Goal: Communication & Community: Participate in discussion

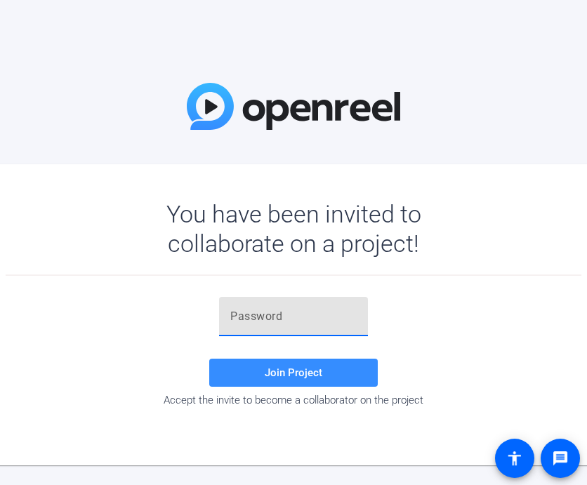
click at [269, 313] on input "text" at bounding box center [293, 316] width 126 height 17
paste input "H=gTWQ"
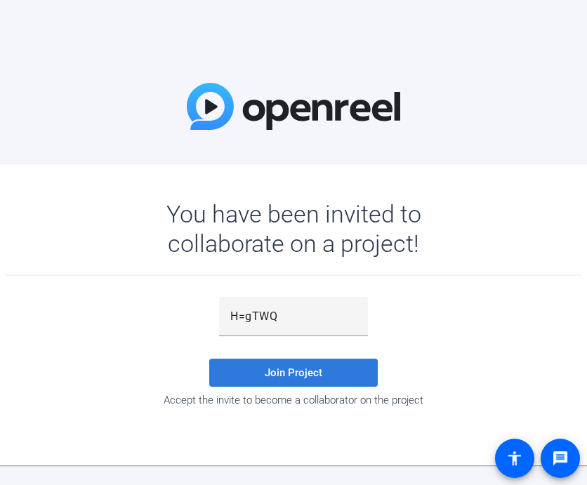
click at [251, 377] on span at bounding box center [293, 373] width 169 height 34
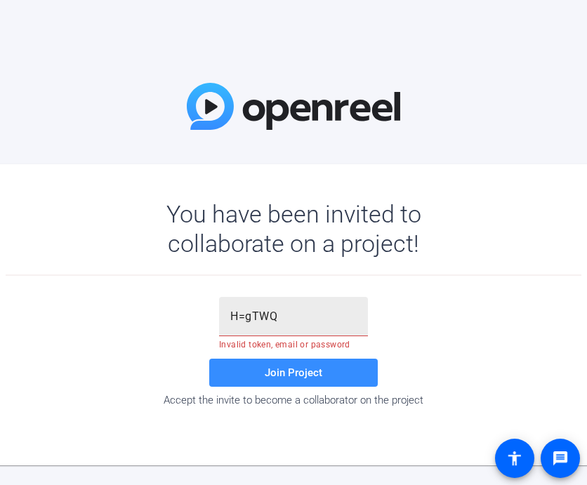
click at [282, 318] on input "H=gTWQ" at bounding box center [293, 316] width 126 height 17
type input "H=gTWQ"
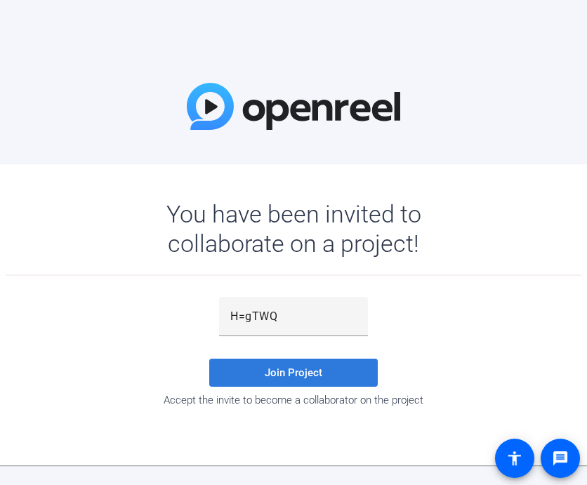
click at [280, 376] on span "Join Project" at bounding box center [294, 373] width 58 height 13
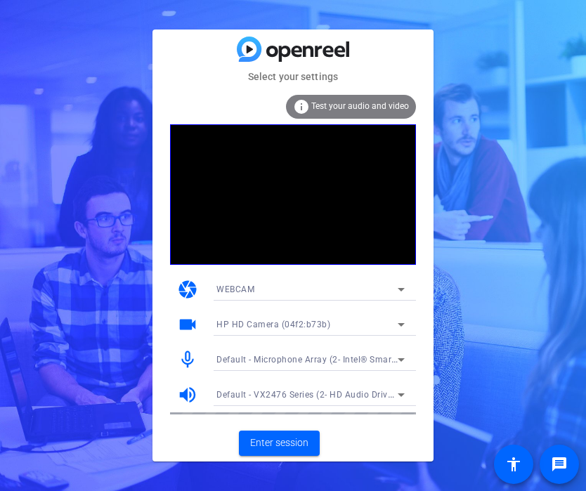
click at [282, 287] on div "WEBCAM" at bounding box center [306, 289] width 181 height 18
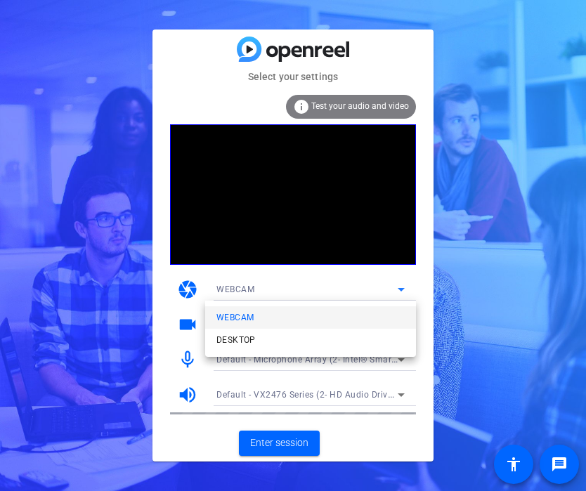
click at [282, 287] on div at bounding box center [293, 245] width 586 height 491
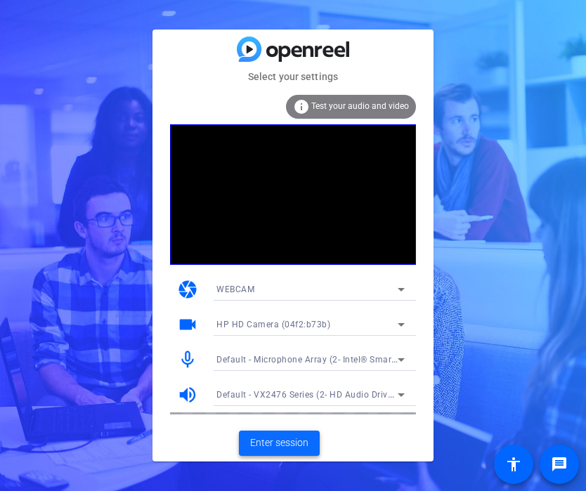
click at [294, 447] on span "Enter session" at bounding box center [279, 442] width 58 height 15
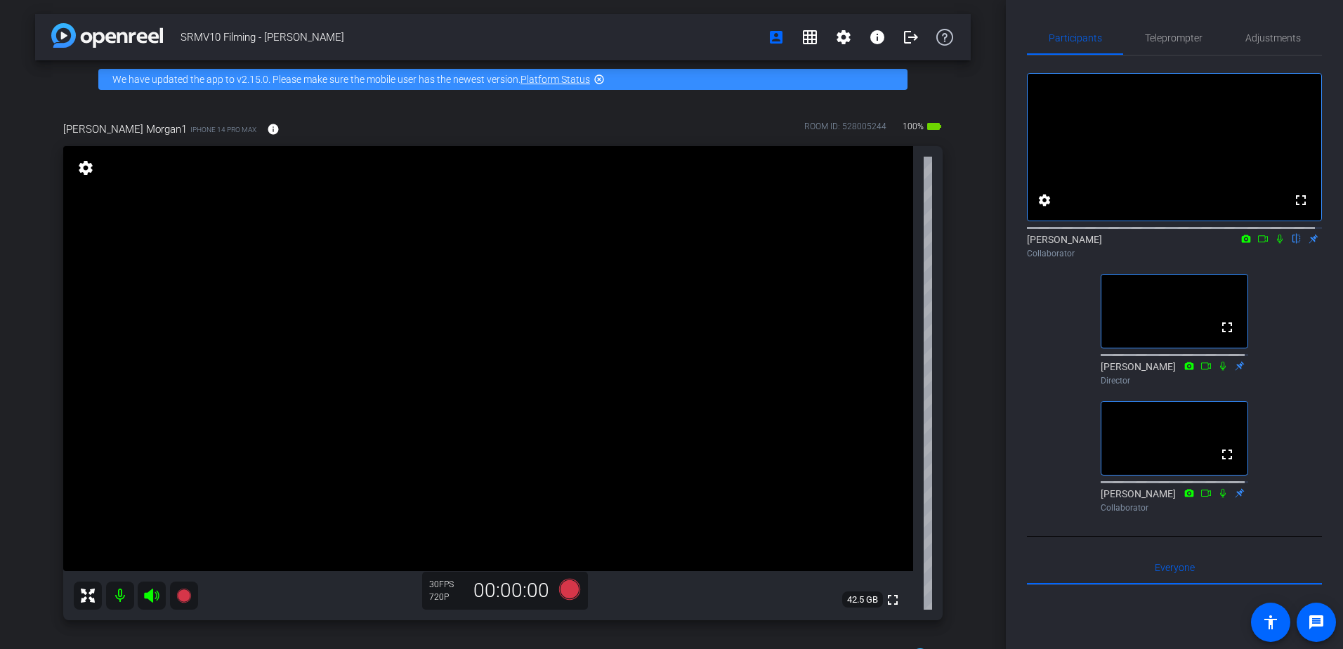
click at [586, 244] on icon at bounding box center [1279, 239] width 11 height 10
click at [586, 244] on icon at bounding box center [1280, 239] width 8 height 9
click at [586, 244] on icon at bounding box center [1279, 239] width 11 height 10
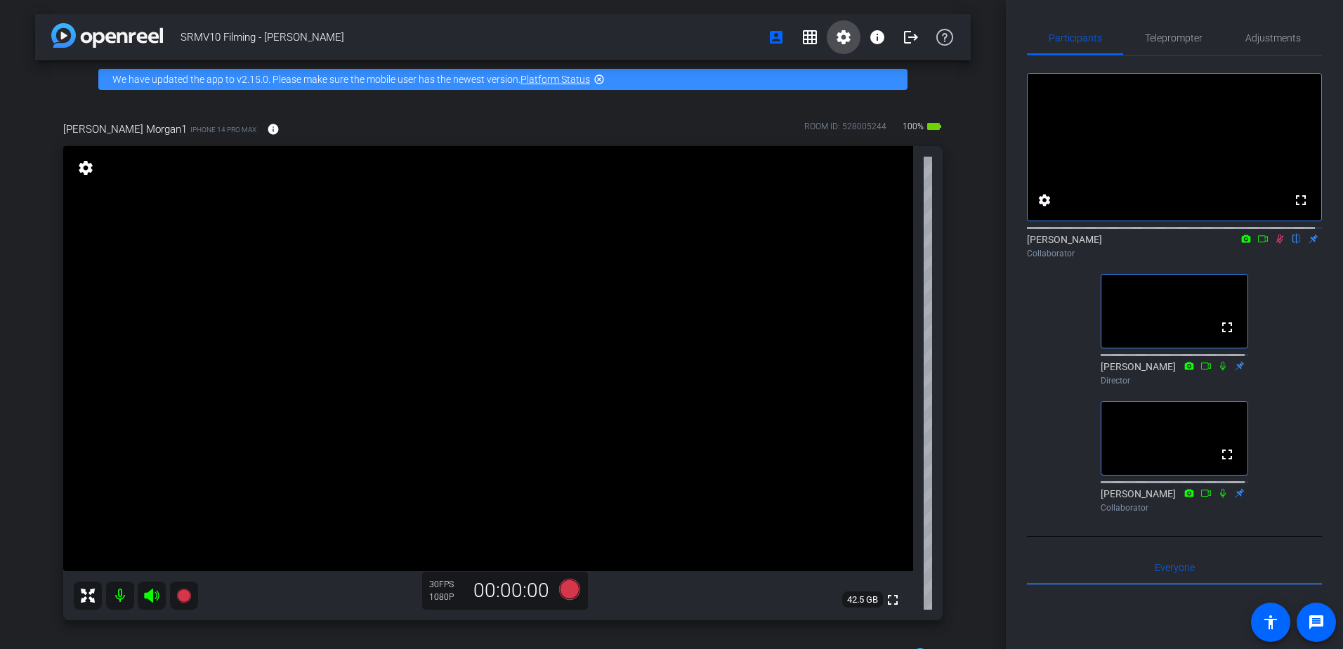
click at [586, 35] on mat-icon "settings" at bounding box center [843, 37] width 17 height 17
click at [586, 73] on span "Session Settings" at bounding box center [868, 66] width 74 height 17
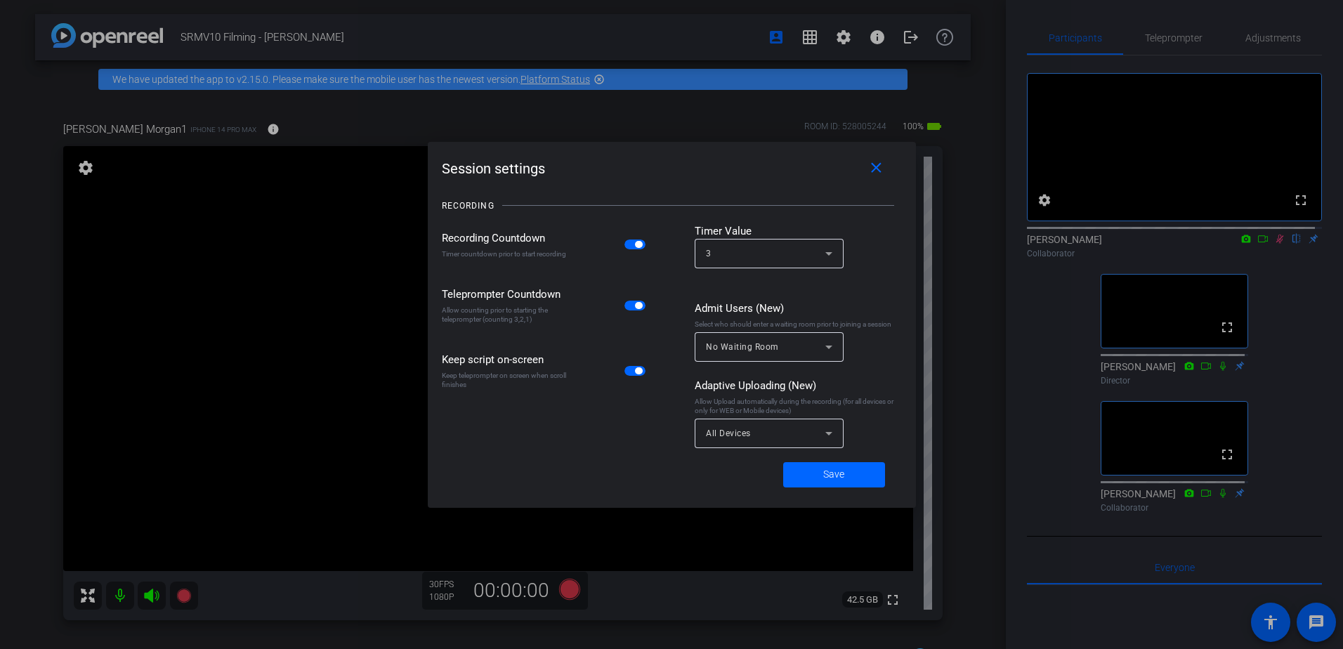
click at [586, 65] on div at bounding box center [671, 324] width 1343 height 649
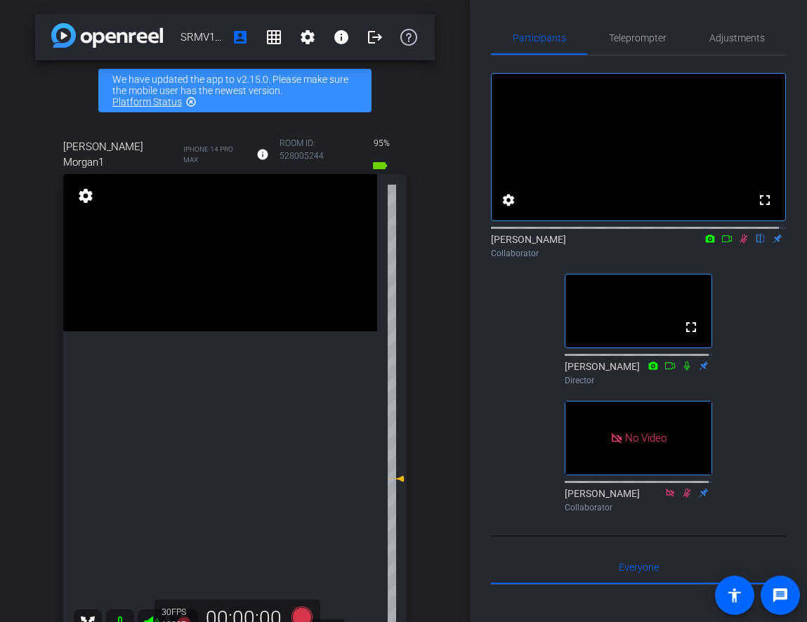
click at [586, 244] on icon at bounding box center [743, 239] width 11 height 10
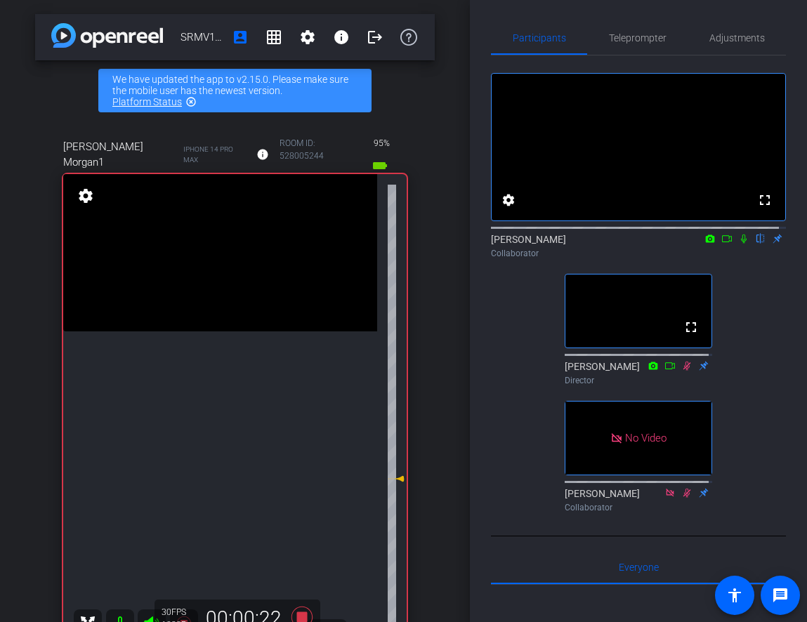
click at [586, 244] on icon at bounding box center [743, 239] width 11 height 10
click at [586, 244] on icon at bounding box center [744, 239] width 6 height 9
click at [586, 244] on icon at bounding box center [743, 239] width 11 height 10
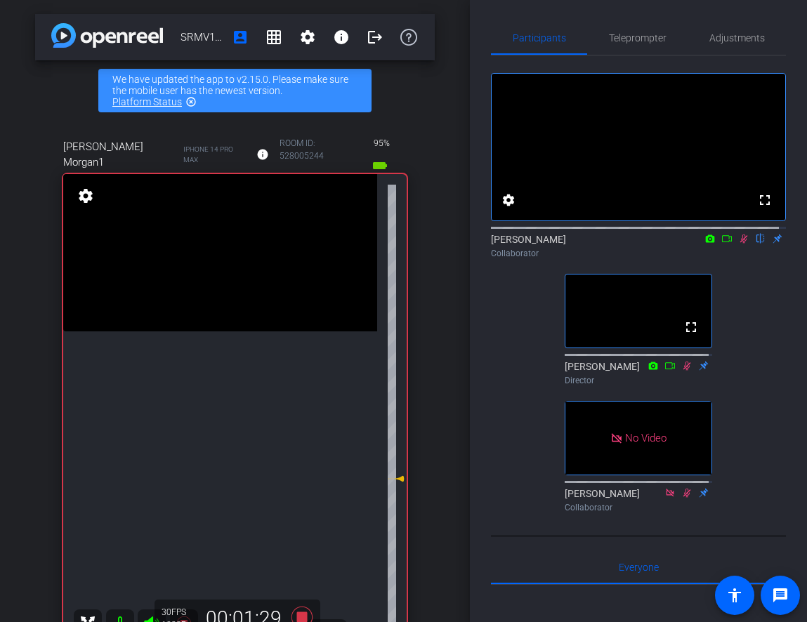
click at [586, 244] on icon at bounding box center [743, 239] width 11 height 10
click at [586, 244] on icon at bounding box center [744, 239] width 6 height 9
click at [586, 244] on icon at bounding box center [743, 239] width 11 height 10
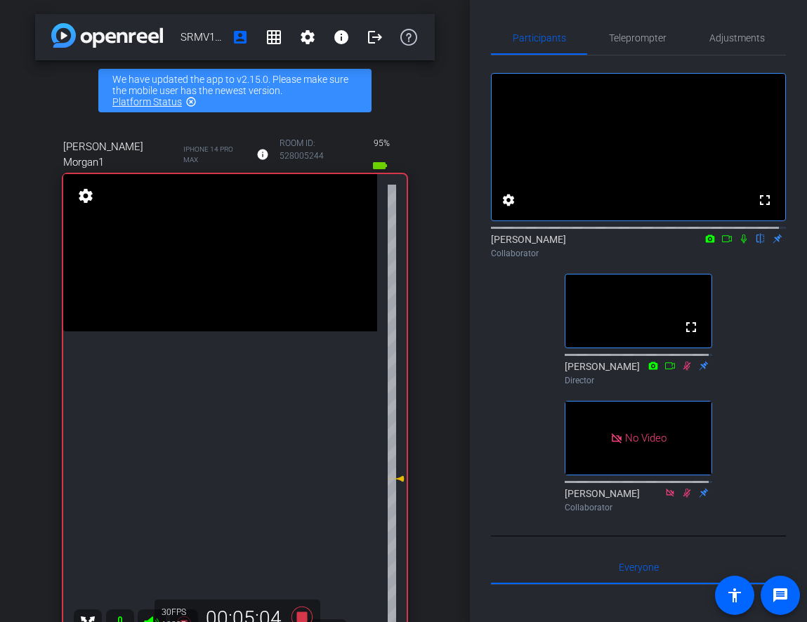
click at [586, 244] on icon at bounding box center [743, 239] width 11 height 10
click at [586, 244] on icon at bounding box center [744, 239] width 8 height 9
click at [586, 244] on icon at bounding box center [743, 239] width 11 height 10
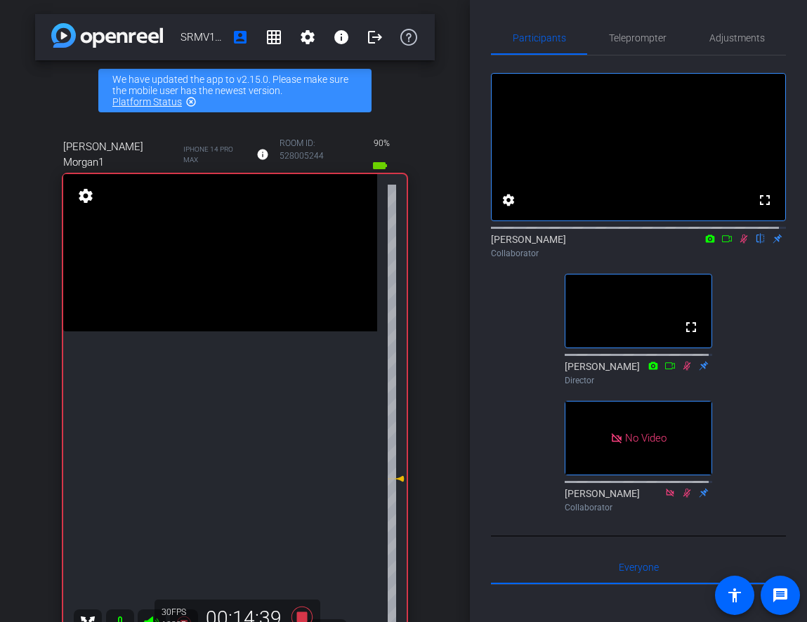
click at [586, 244] on icon at bounding box center [743, 239] width 11 height 10
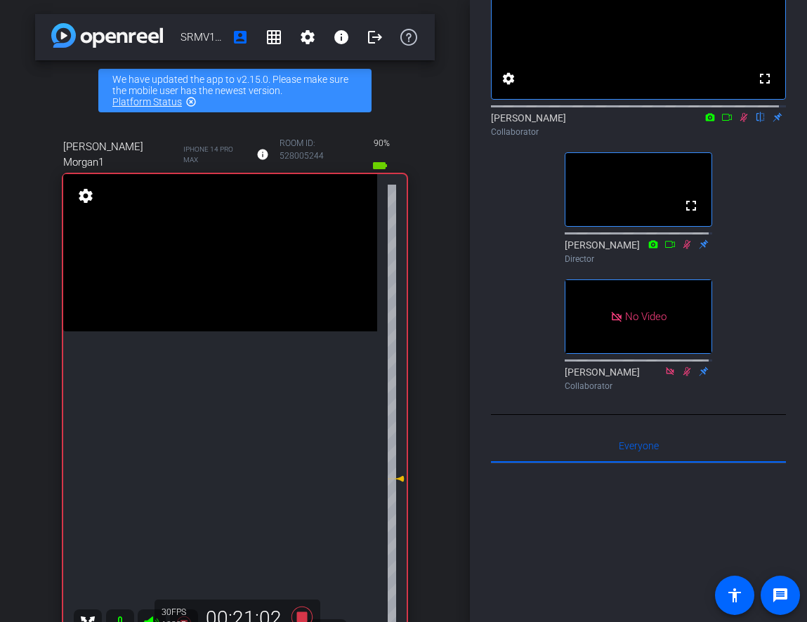
scroll to position [140, 0]
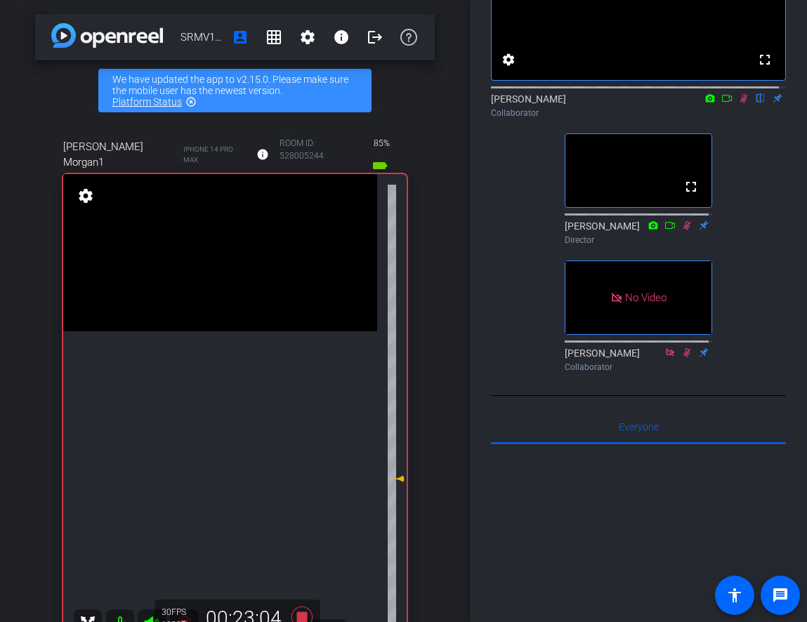
click at [586, 103] on icon at bounding box center [744, 98] width 8 height 9
click at [586, 103] on icon at bounding box center [743, 98] width 11 height 10
click at [586, 103] on icon at bounding box center [744, 98] width 8 height 9
click at [586, 103] on icon at bounding box center [743, 98] width 11 height 10
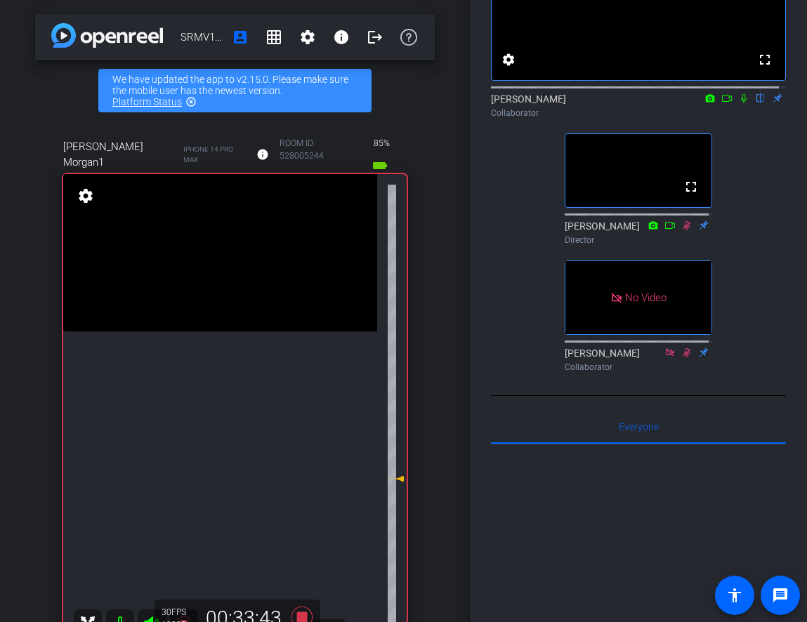
click at [586, 103] on icon at bounding box center [743, 98] width 11 height 10
click at [586, 103] on icon at bounding box center [744, 98] width 8 height 9
click at [586, 103] on icon at bounding box center [743, 98] width 11 height 10
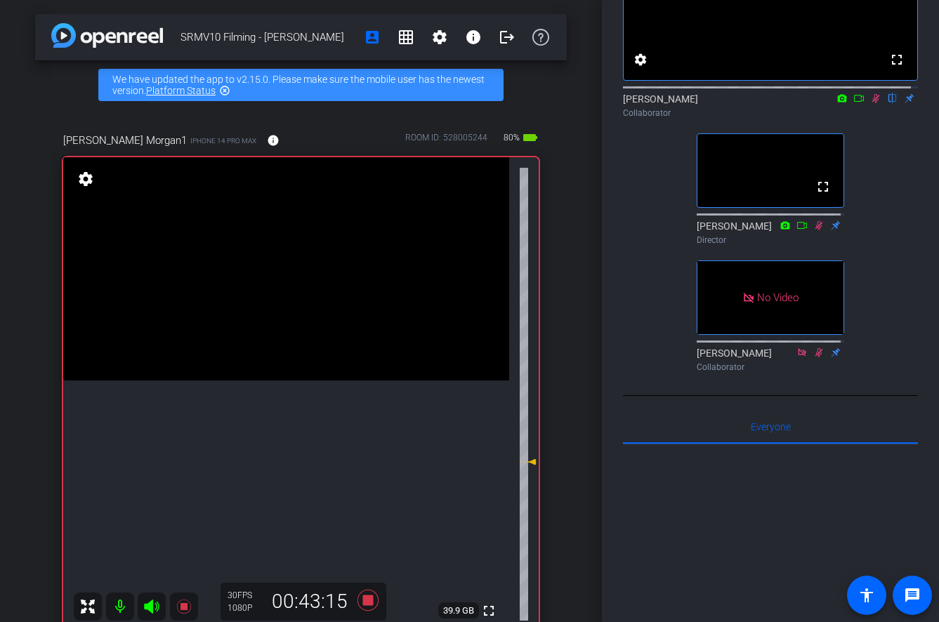
click at [586, 103] on icon at bounding box center [875, 98] width 11 height 10
click at [586, 103] on icon at bounding box center [876, 98] width 6 height 9
click at [586, 103] on icon at bounding box center [875, 98] width 11 height 10
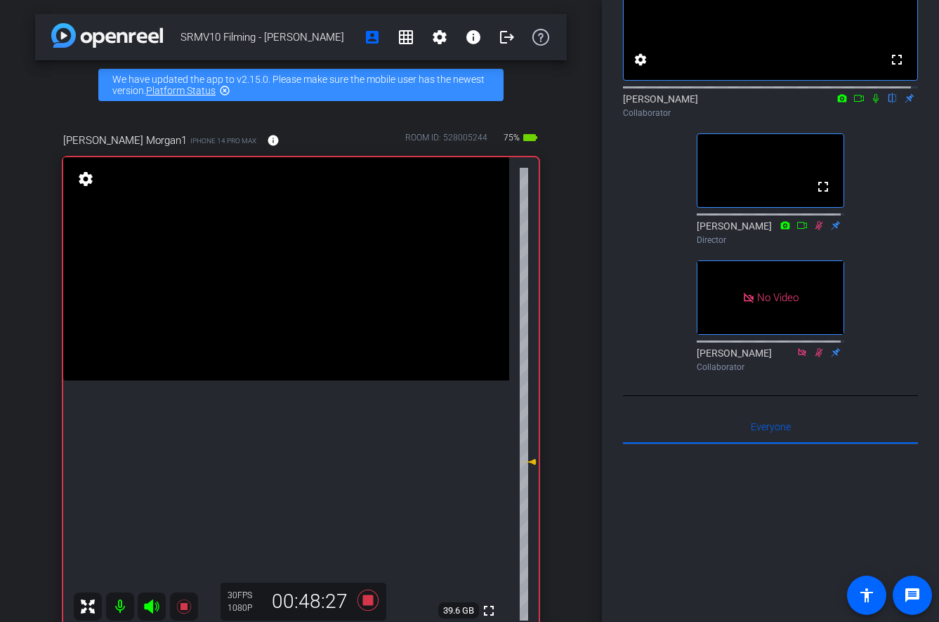
click at [586, 103] on icon at bounding box center [876, 98] width 6 height 9
click at [586, 103] on icon at bounding box center [875, 98] width 11 height 10
